Goal: Find specific page/section: Find specific page/section

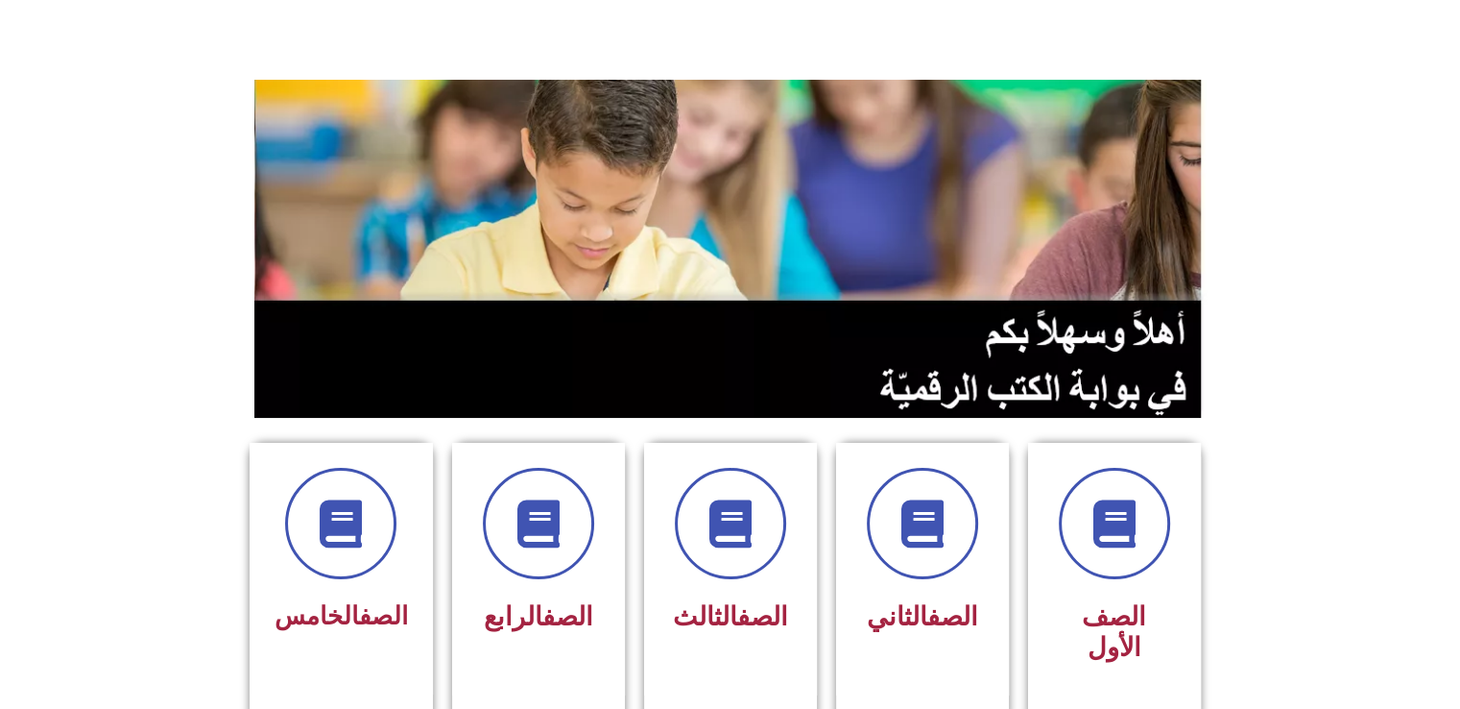
scroll to position [96, 0]
click at [949, 526] on span at bounding box center [922, 524] width 123 height 123
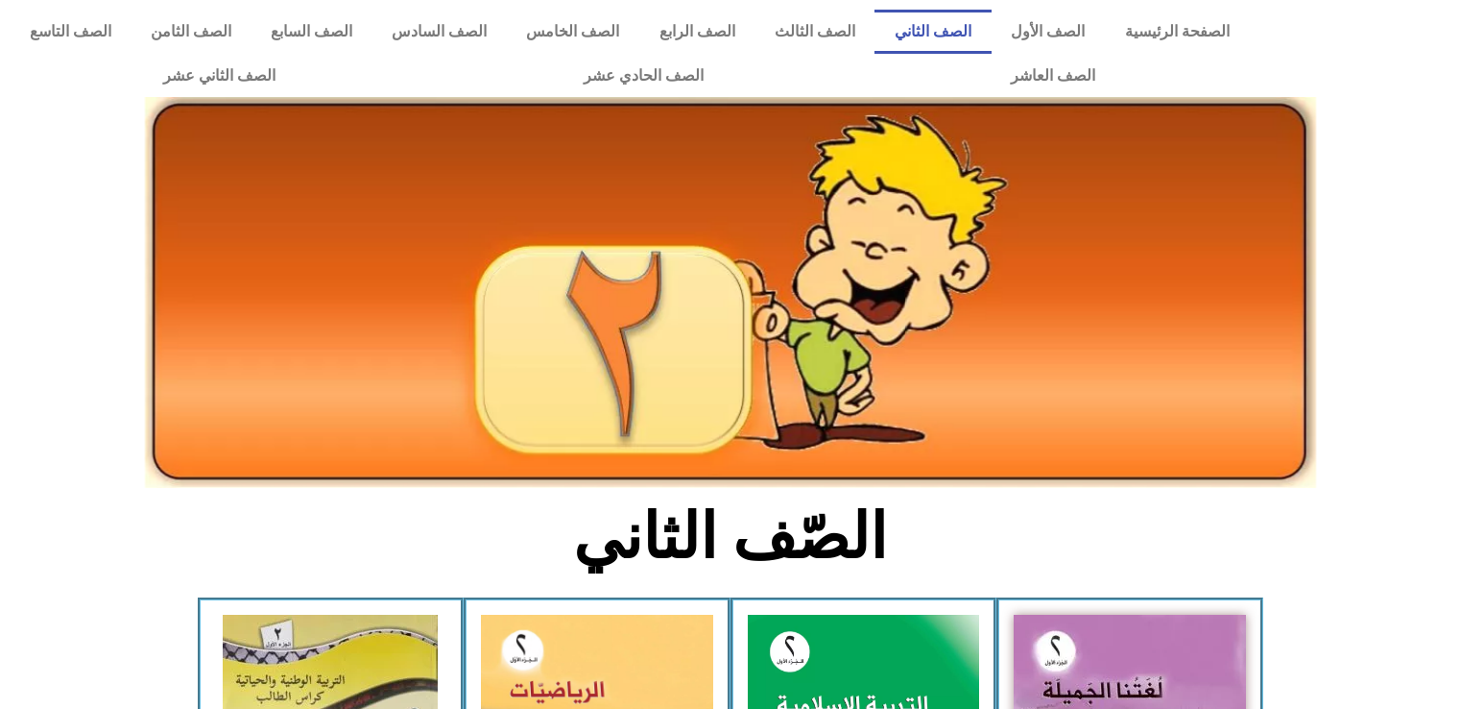
scroll to position [288, 0]
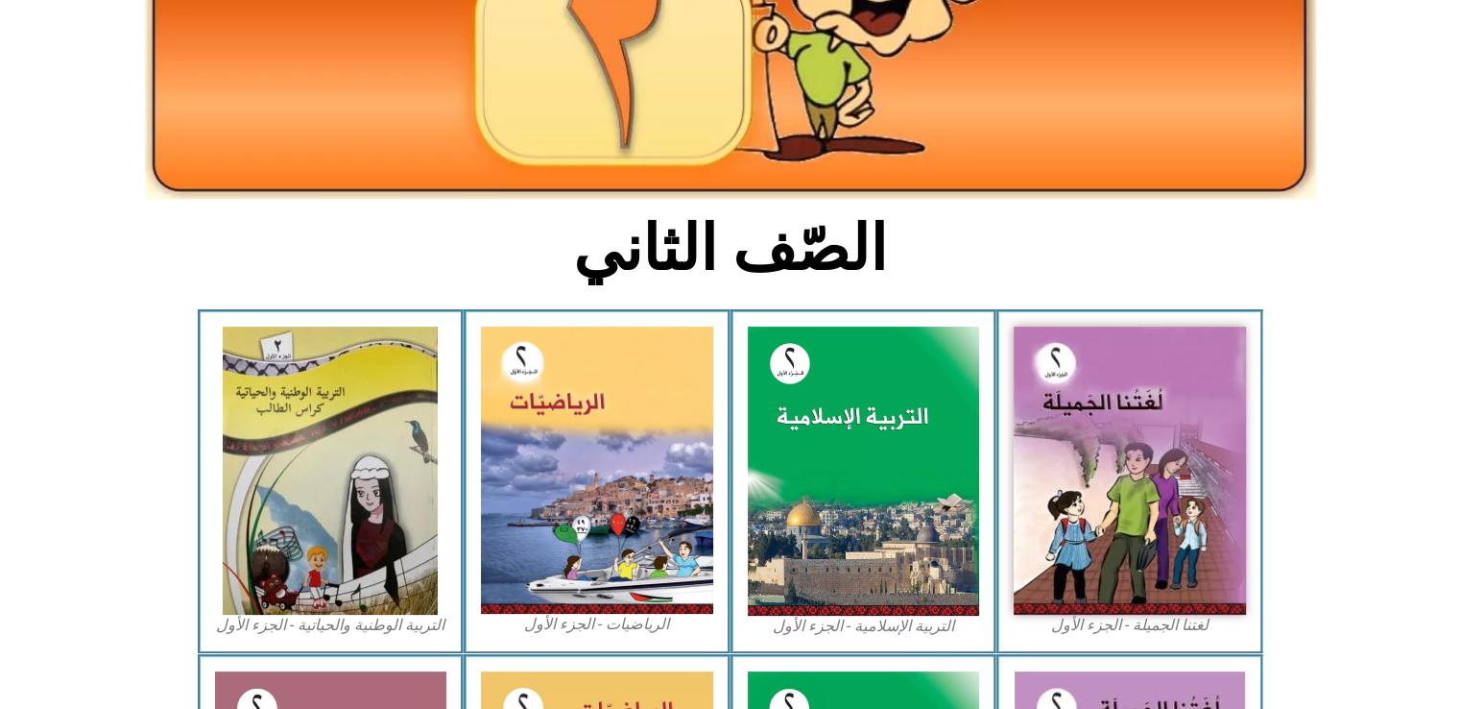
click at [647, 512] on img at bounding box center [597, 469] width 232 height 287
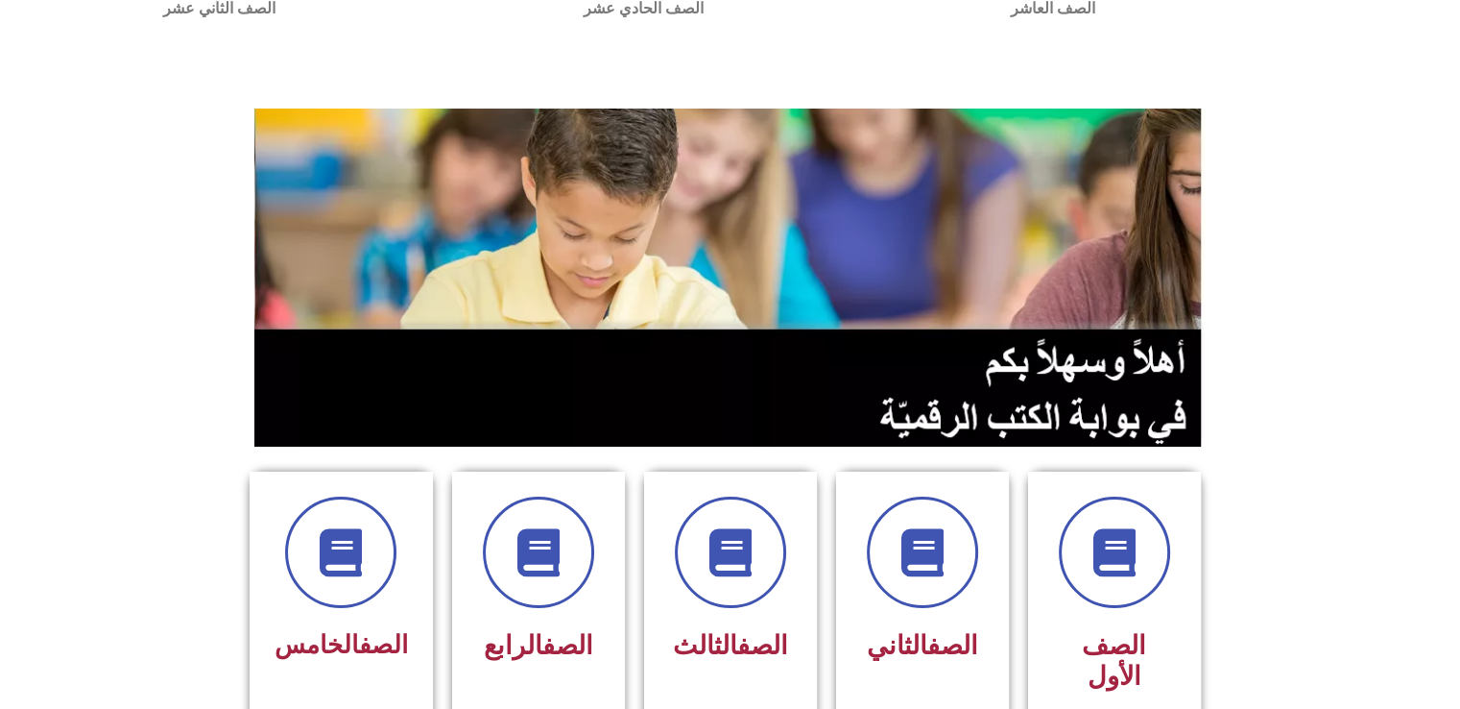
scroll to position [96, 0]
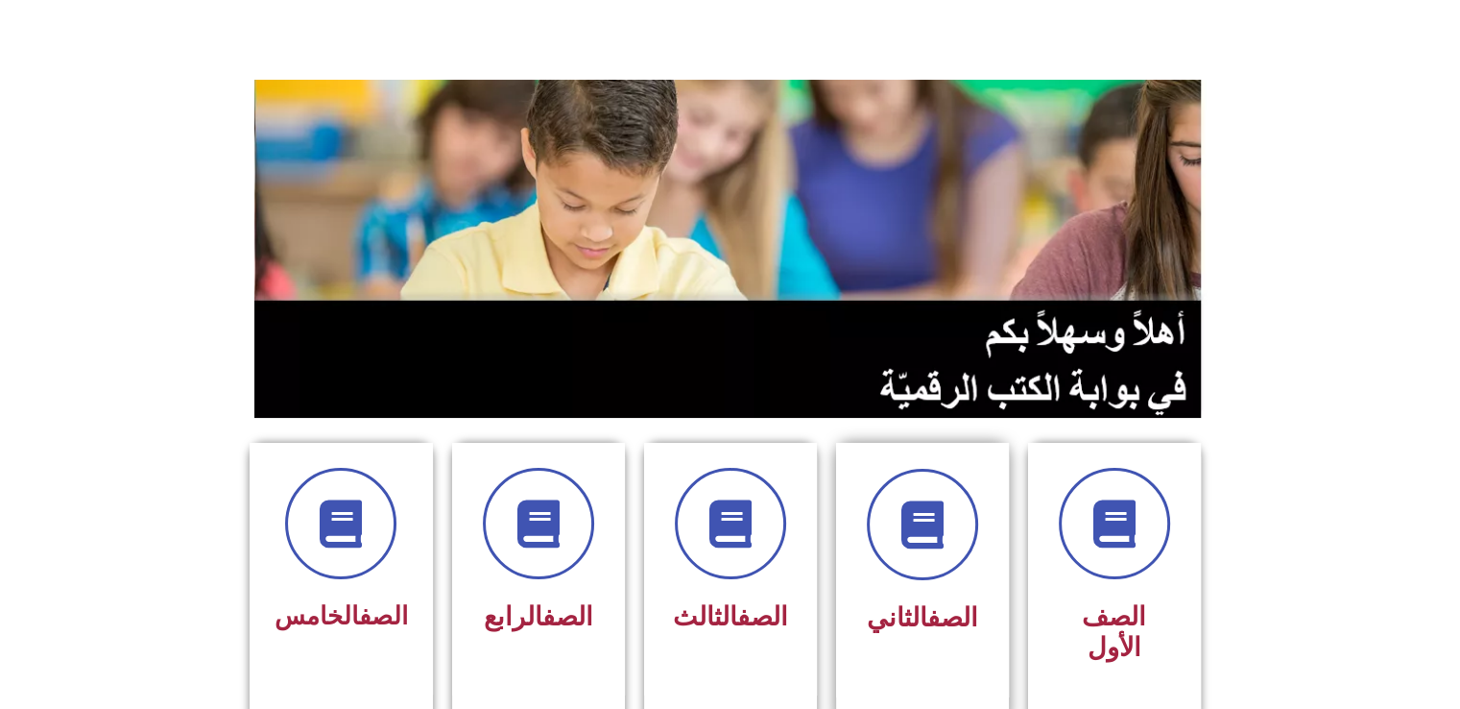
click at [880, 576] on div at bounding box center [922, 524] width 121 height 111
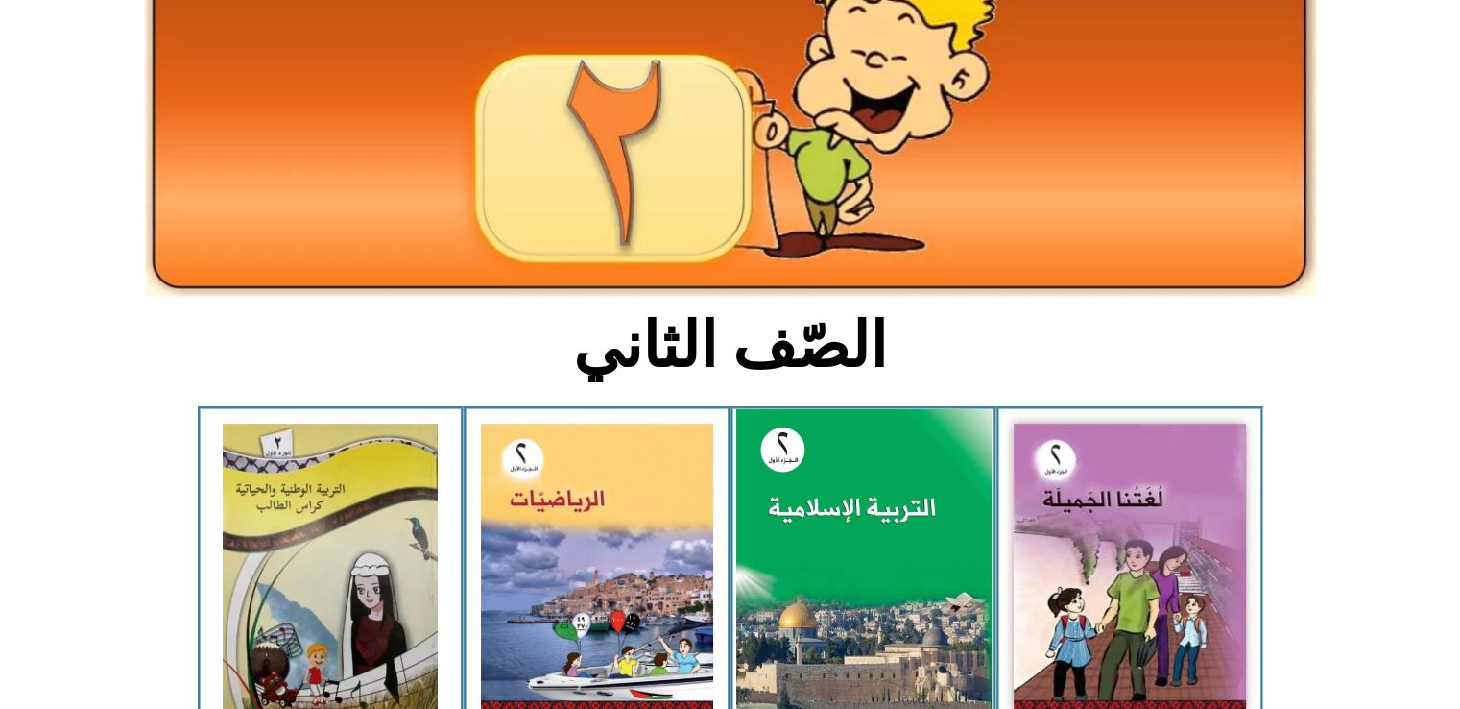
scroll to position [192, 0]
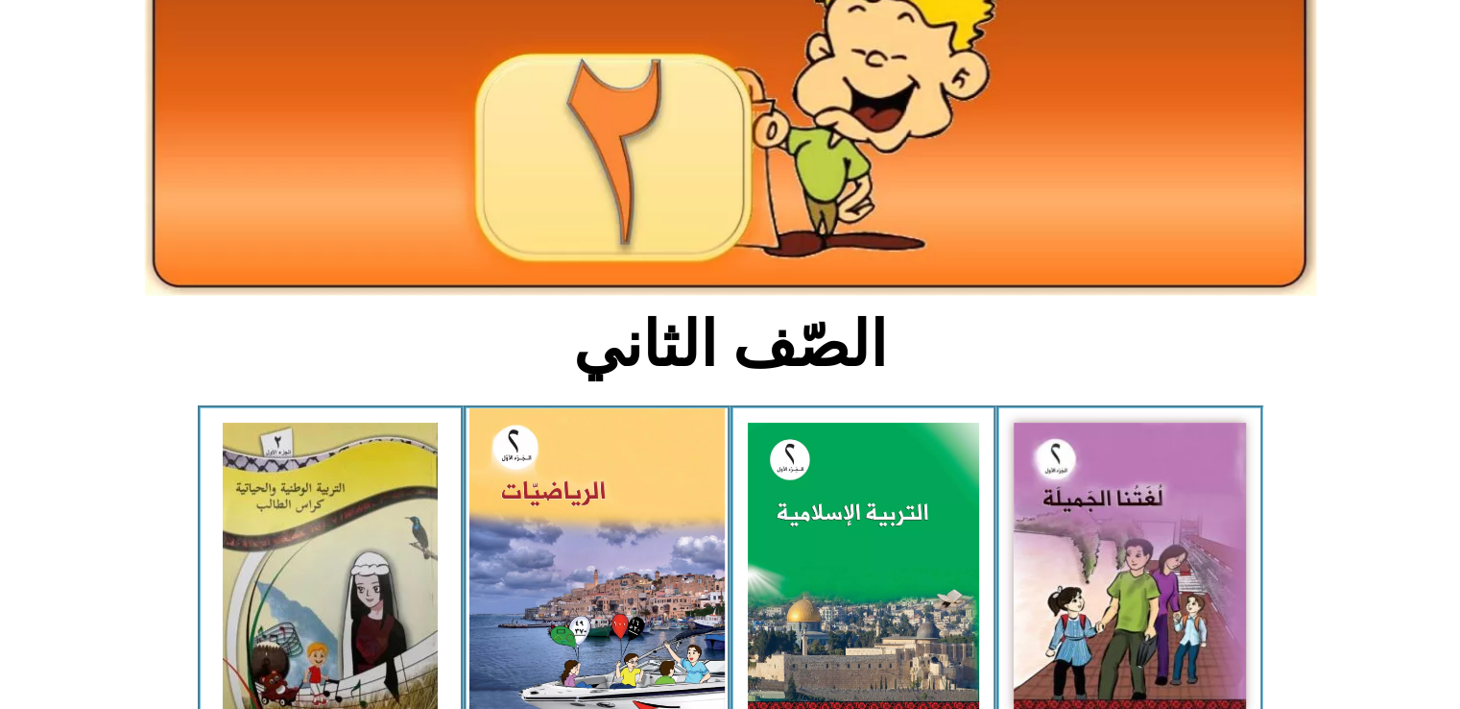
click at [640, 555] on img at bounding box center [596, 566] width 255 height 316
